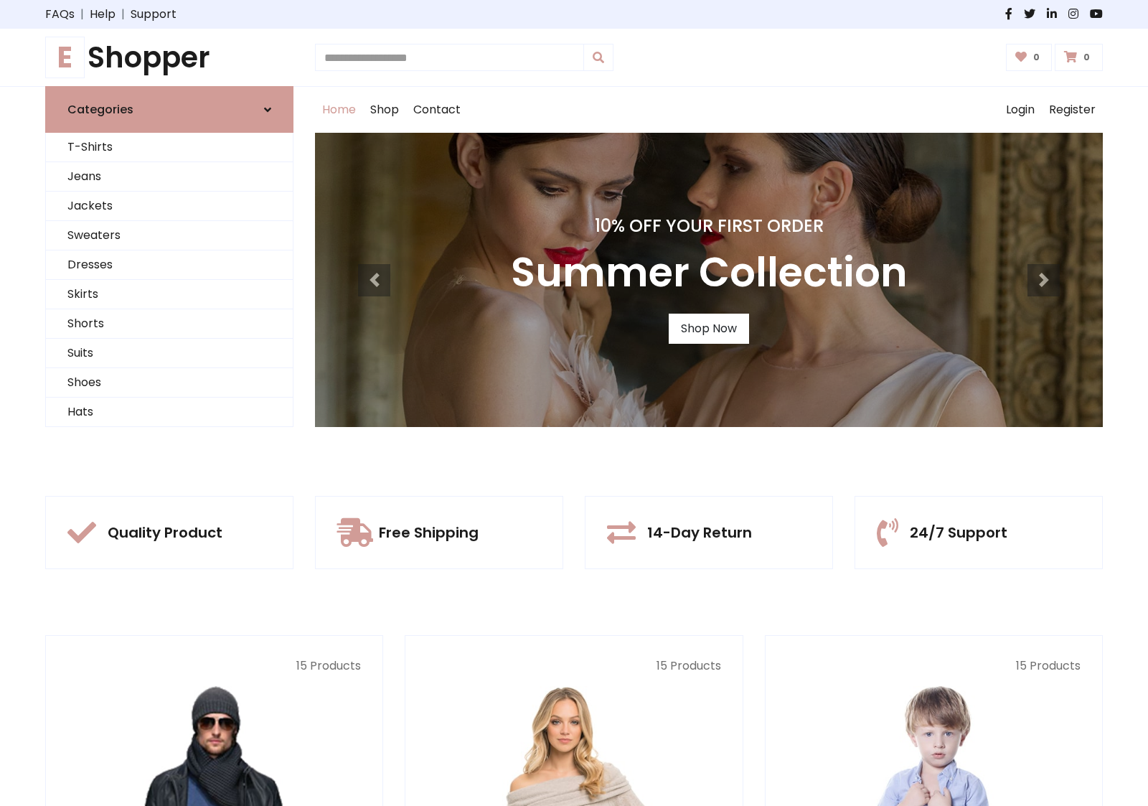
click at [574, 403] on div "10% Off Your First Order Summer Collection Shop Now" at bounding box center [709, 280] width 788 height 294
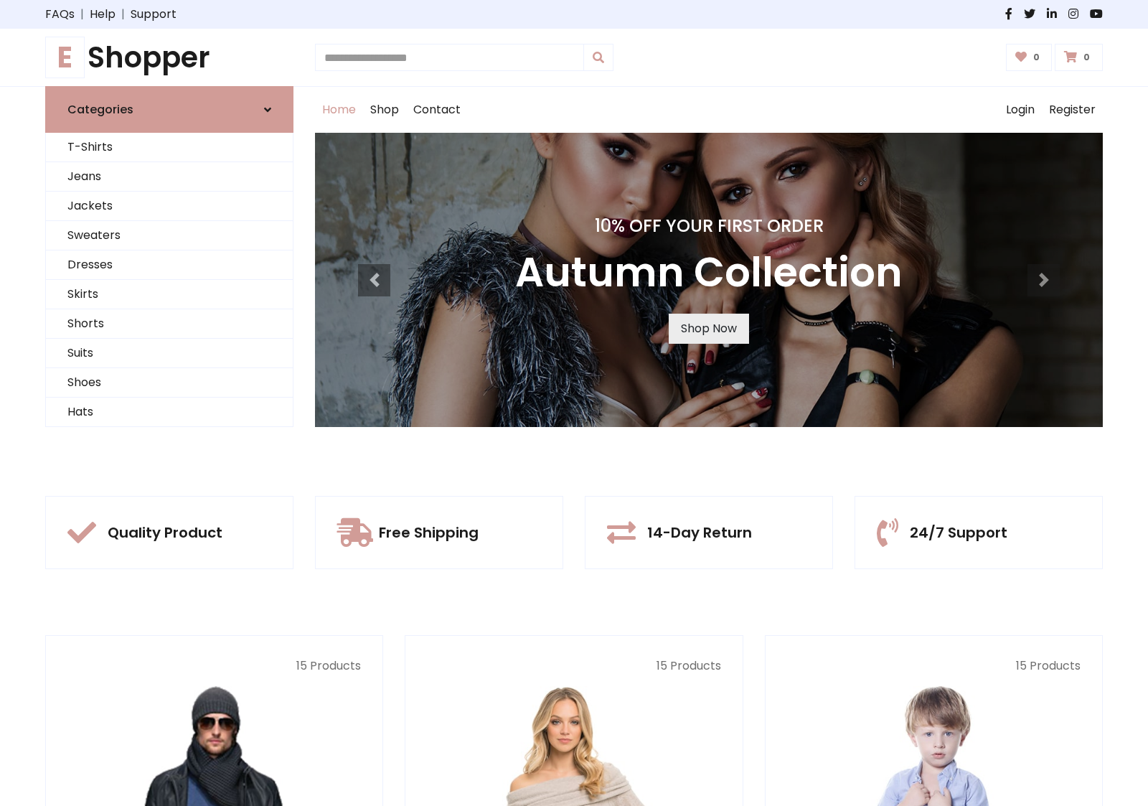
click at [708, 328] on link "Shop Now" at bounding box center [709, 329] width 80 height 30
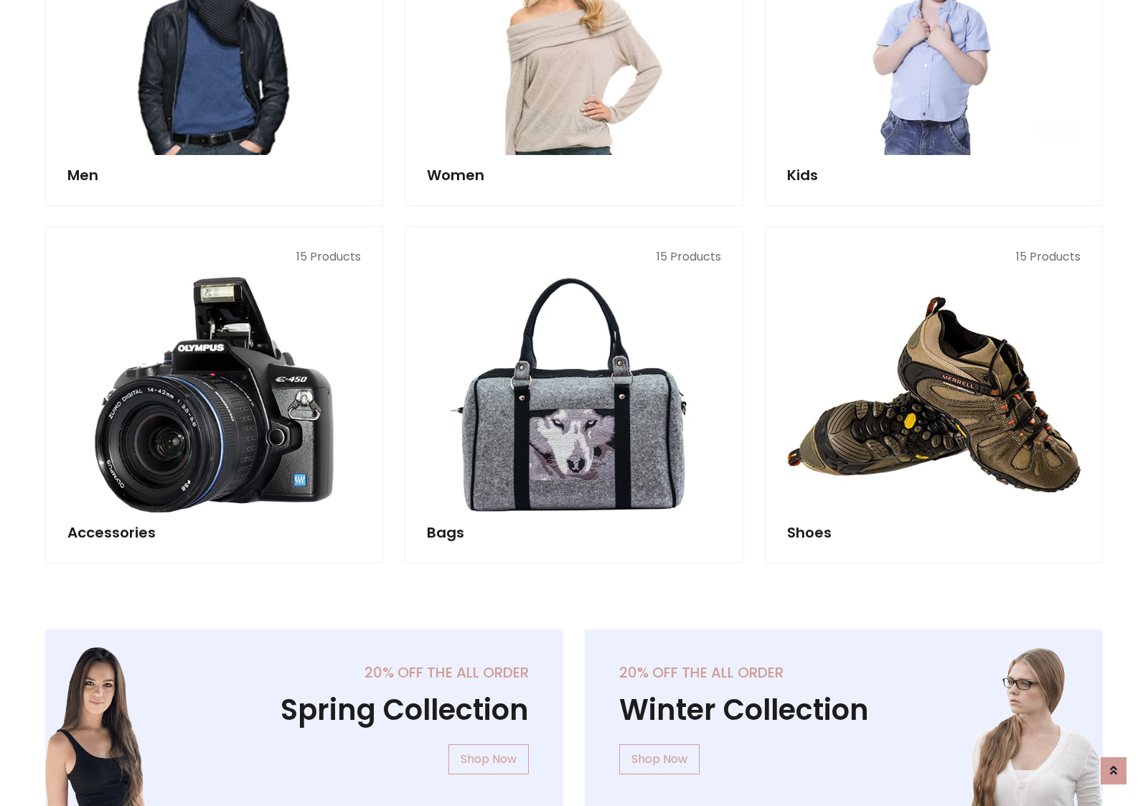
scroll to position [1431, 0]
